Goal: Task Accomplishment & Management: Use online tool/utility

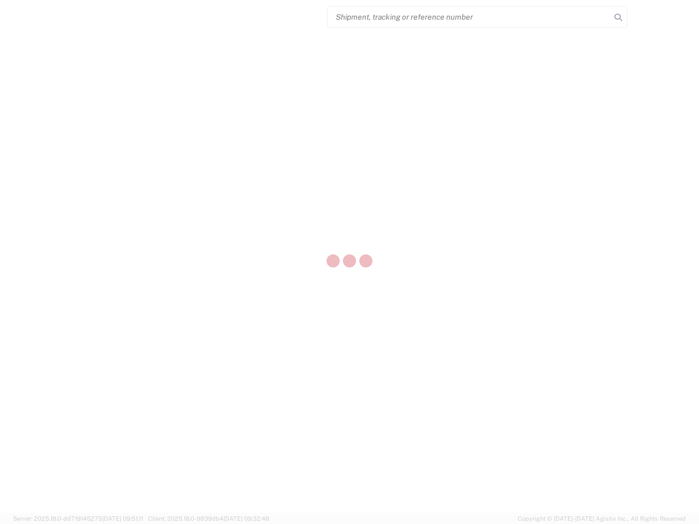
select select "US"
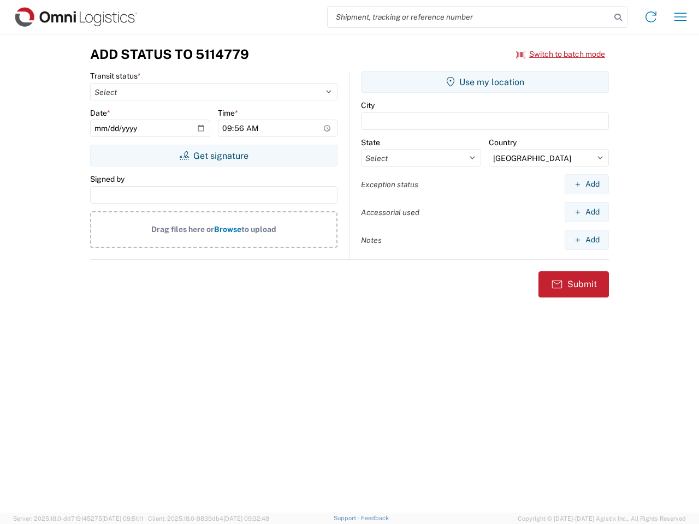
click at [469, 17] on input "search" at bounding box center [469, 17] width 283 height 21
click at [618, 17] on icon at bounding box center [618, 17] width 15 height 15
click at [651, 17] on icon at bounding box center [650, 16] width 17 height 17
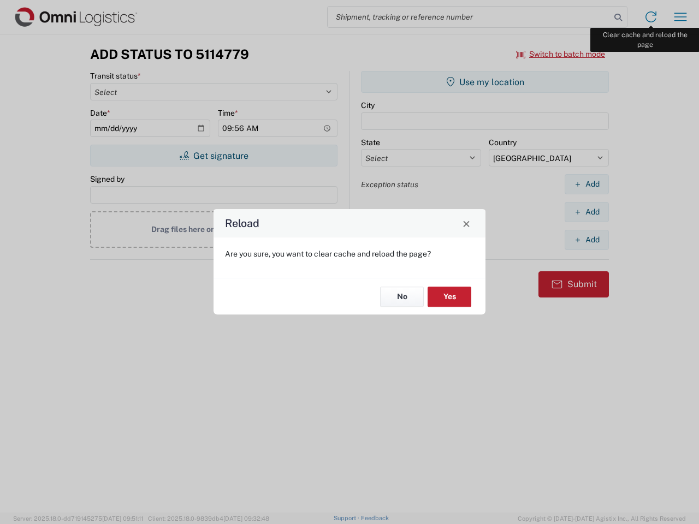
click at [680, 17] on div "Reload Are you sure, you want to clear cache and reload the page? No Yes" at bounding box center [349, 262] width 699 height 524
click at [561, 54] on div "Reload Are you sure, you want to clear cache and reload the page? No Yes" at bounding box center [349, 262] width 699 height 524
click at [214, 156] on div "Reload Are you sure, you want to clear cache and reload the page? No Yes" at bounding box center [349, 262] width 699 height 524
click at [485, 82] on div "Reload Are you sure, you want to clear cache and reload the page? No Yes" at bounding box center [349, 262] width 699 height 524
click at [587, 184] on div "Reload Are you sure, you want to clear cache and reload the page? No Yes" at bounding box center [349, 262] width 699 height 524
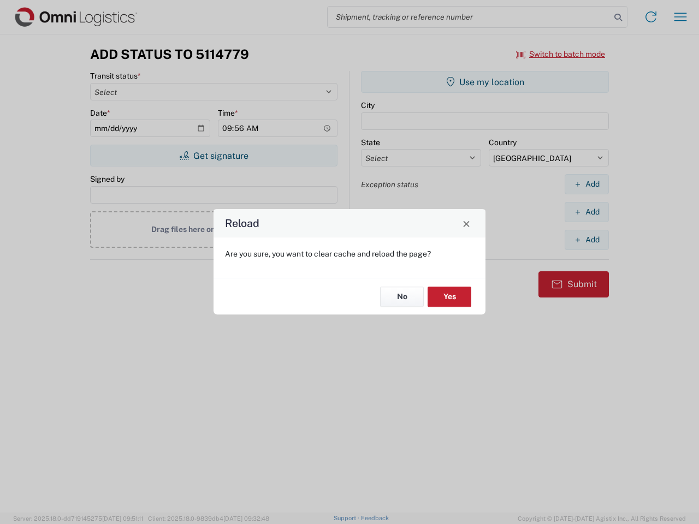
click at [587, 212] on div "Reload Are you sure, you want to clear cache and reload the page? No Yes" at bounding box center [349, 262] width 699 height 524
click at [587, 240] on div "Reload Are you sure, you want to clear cache and reload the page? No Yes" at bounding box center [349, 262] width 699 height 524
